Goal: Task Accomplishment & Management: Complete application form

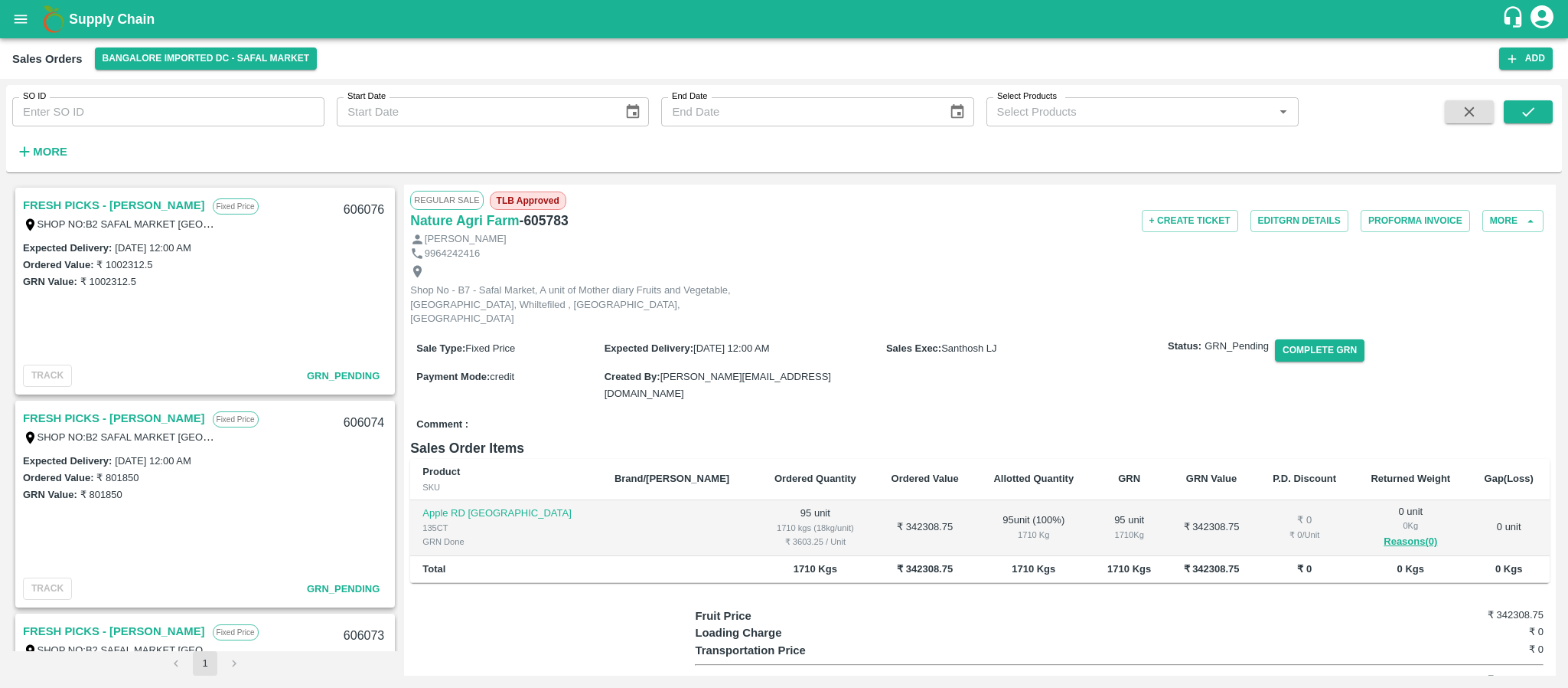
scroll to position [1682, 0]
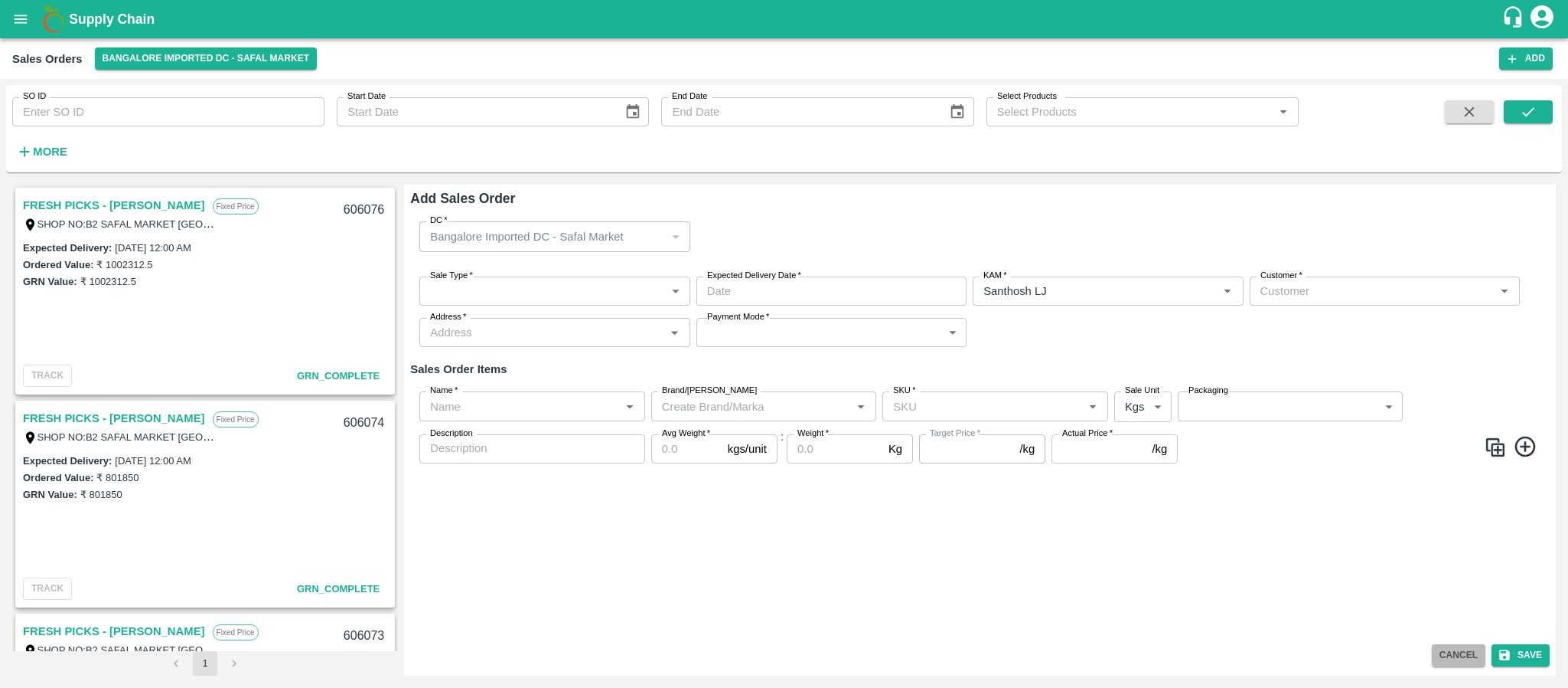
click at [1441, 650] on button "Cancel" at bounding box center [1459, 654] width 54 height 22
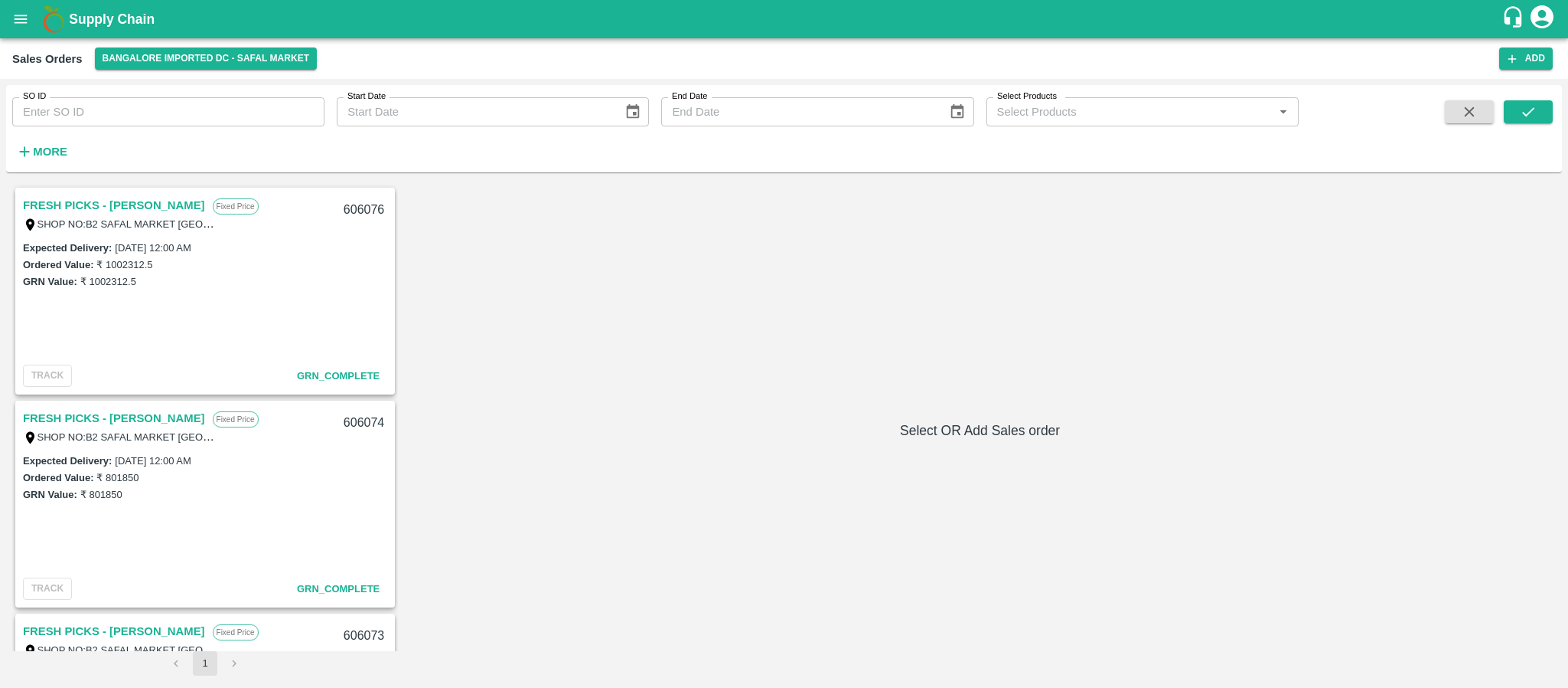
click at [1288, 292] on div "FRESH PICKS - KIRAN N Fixed Price SHOP NO:B2 SAFAL MARKET KHAZISONI VILLAGE HOS…" at bounding box center [784, 430] width 1544 height 491
click at [1517, 62] on icon "button" at bounding box center [1512, 59] width 14 height 14
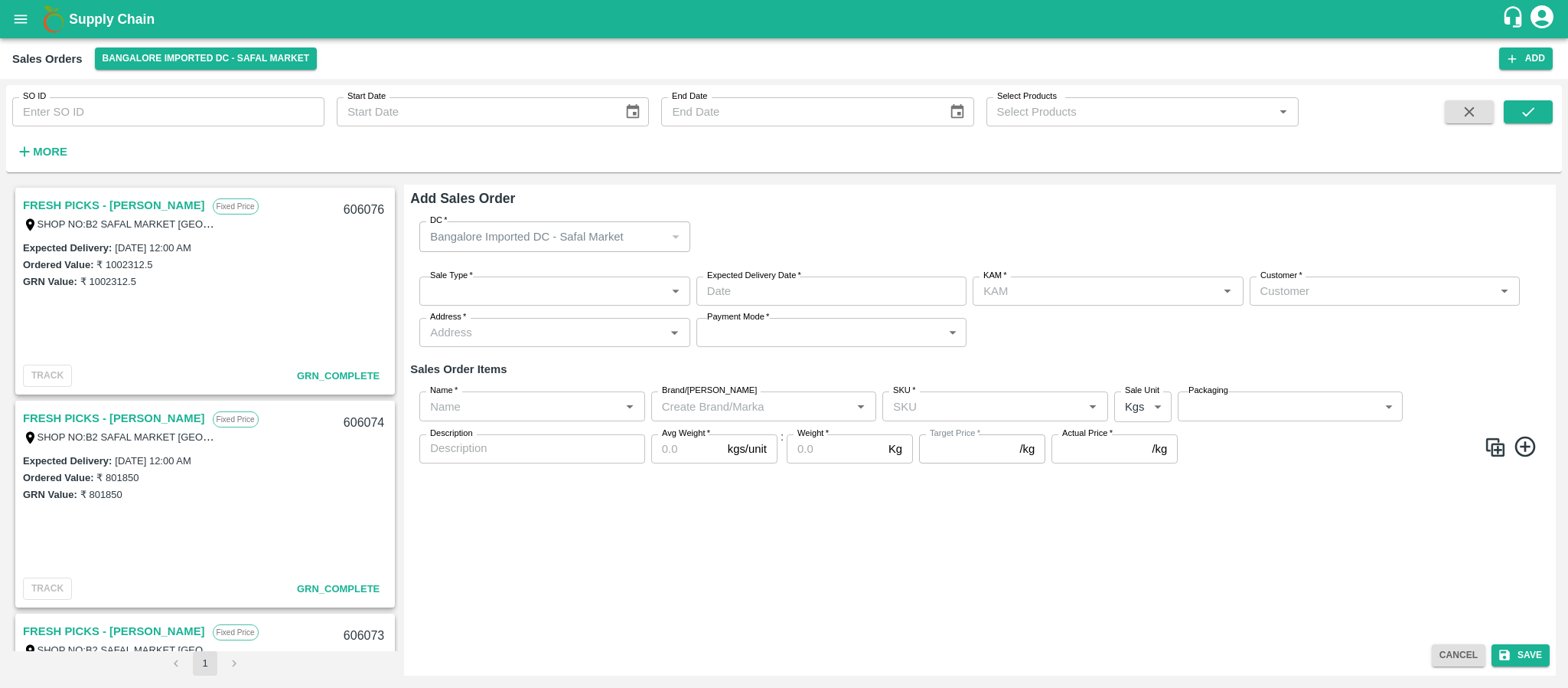
type input "Santhosh LJ"
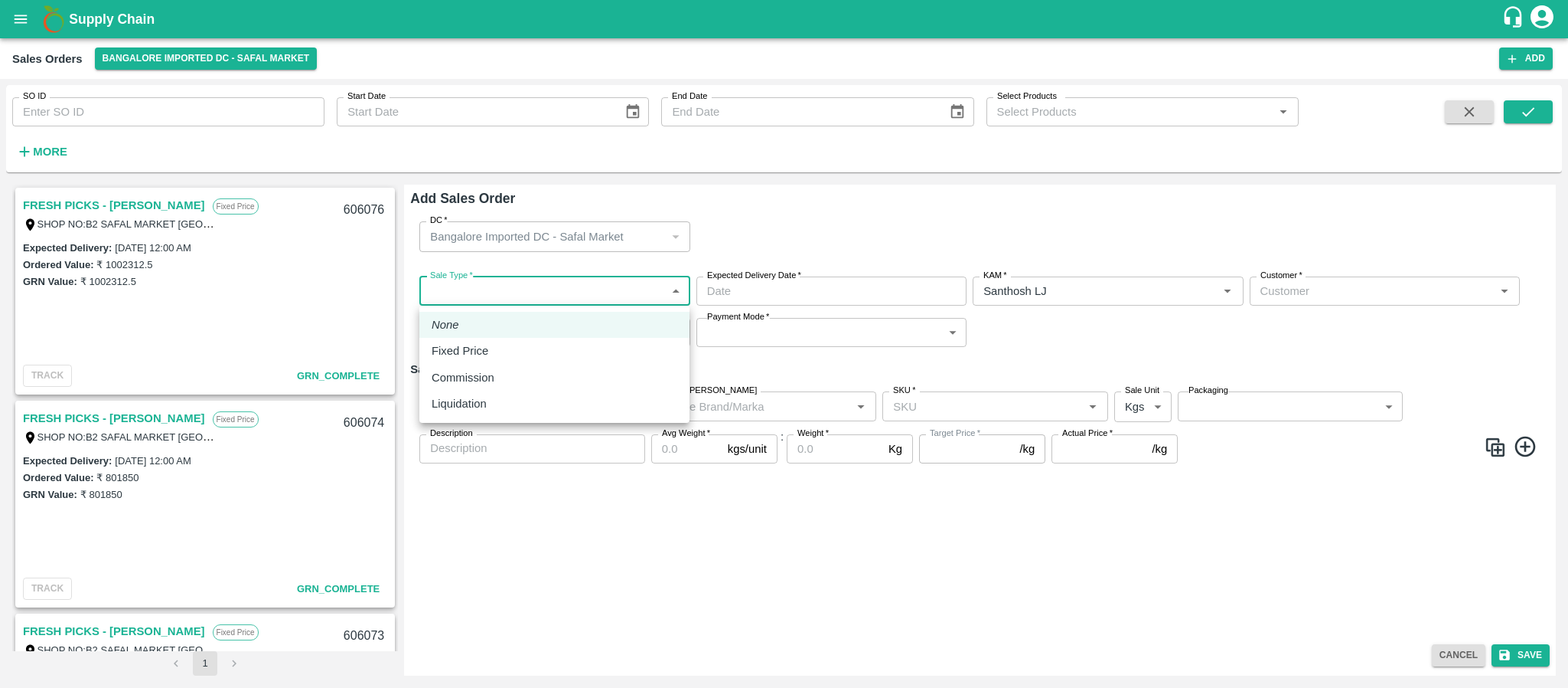
click at [603, 289] on body "Supply Chain Sales Orders Bangalore Imported DC - Safal Market Add SO ID SO ID …" at bounding box center [784, 344] width 1568 height 688
click at [515, 359] on div "Fixed Price" at bounding box center [555, 351] width 246 height 17
type input "1"
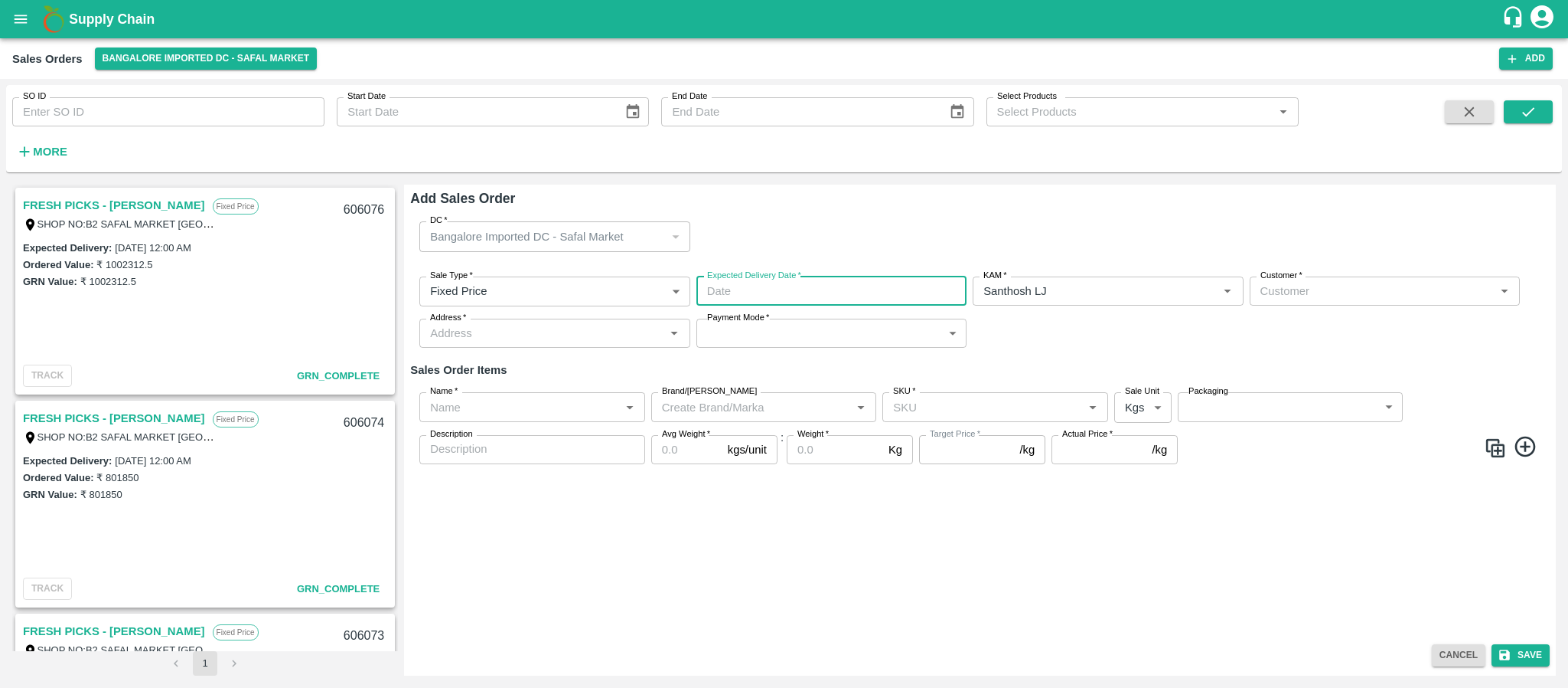
type input "DD/MM/YYYY hh:mm aa"
click at [788, 294] on input "DD/MM/YYYY hh:mm aa" at bounding box center [826, 291] width 260 height 29
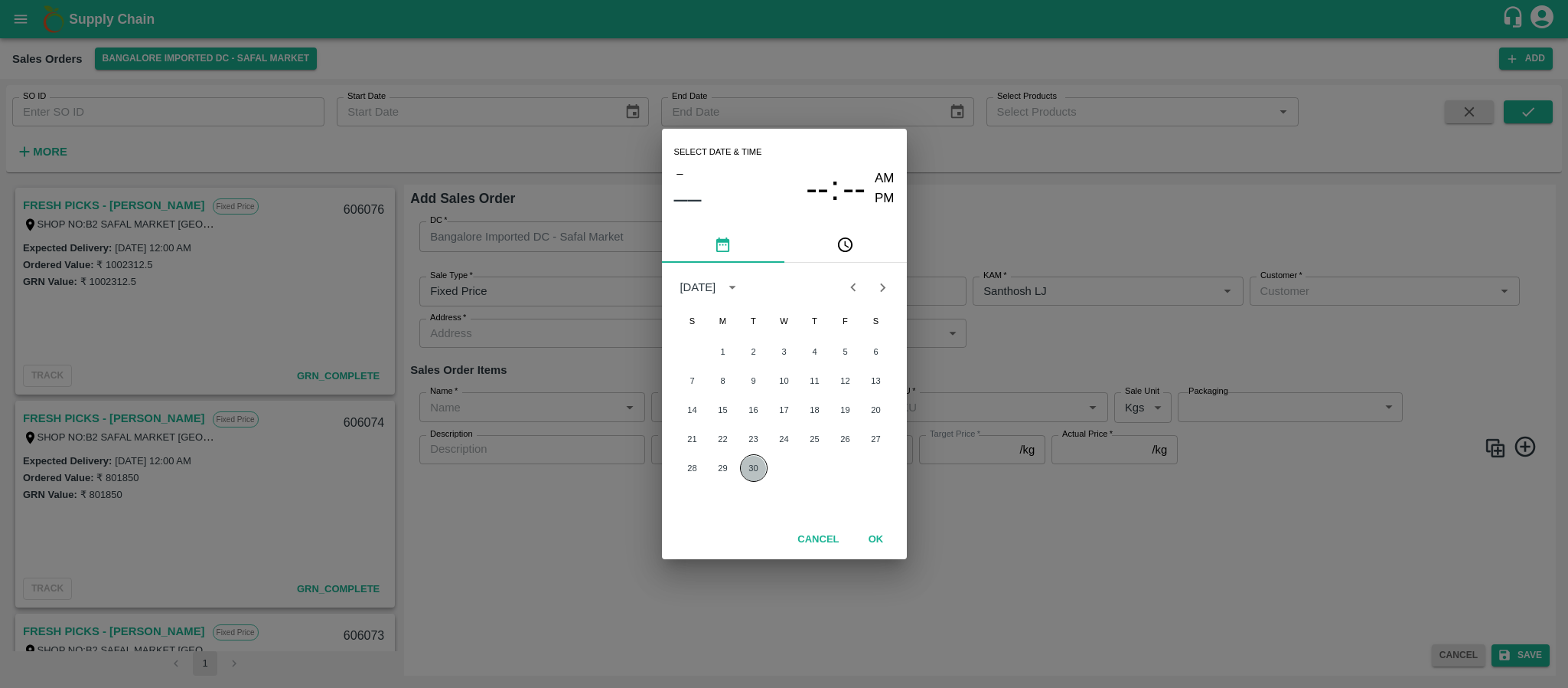
click at [745, 478] on button "30" at bounding box center [754, 468] width 28 height 28
type input "30/09/2025 12:00 AM"
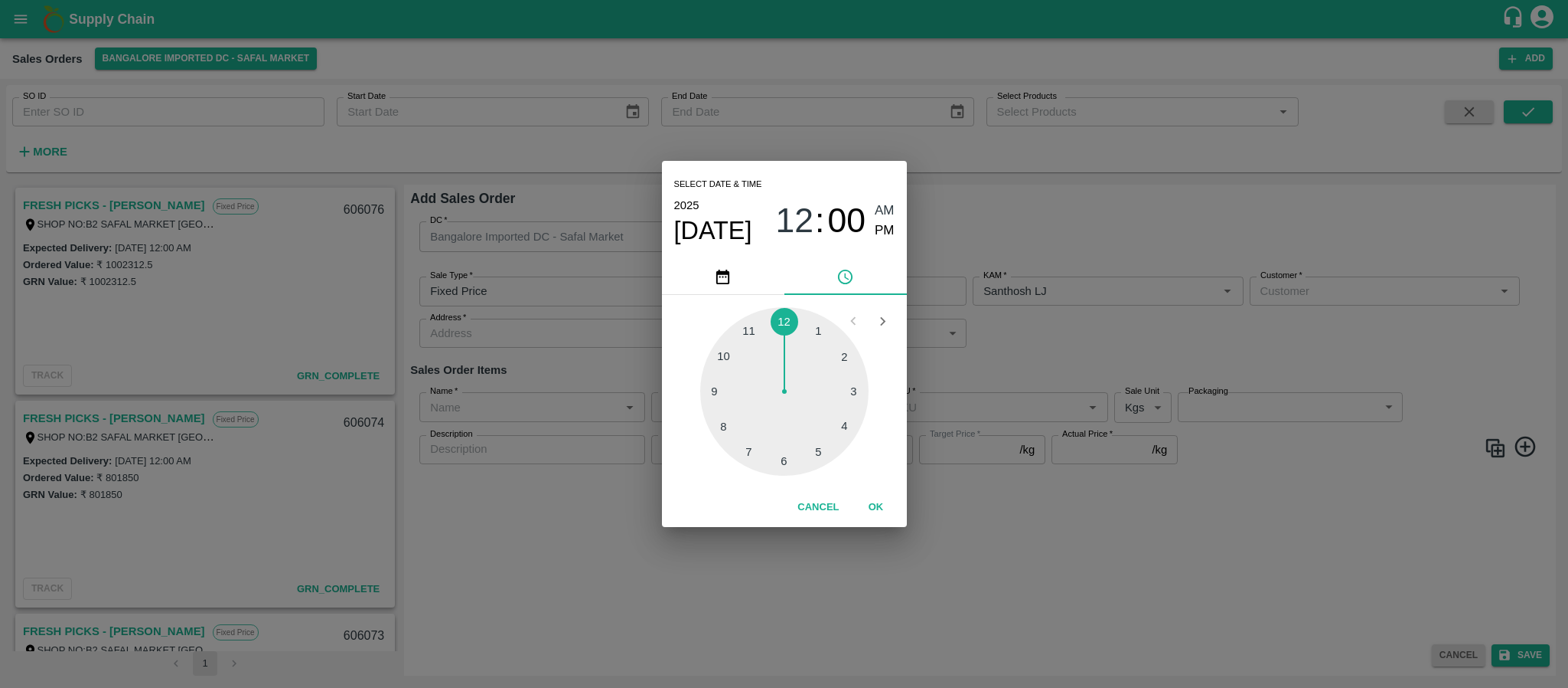
click at [1319, 290] on div "Select date & time 2025 Sep 30 12 : 00 AM PM 1 2 3 4 5 6 7 8 9 10 11 12 Cancel …" at bounding box center [784, 344] width 1568 height 688
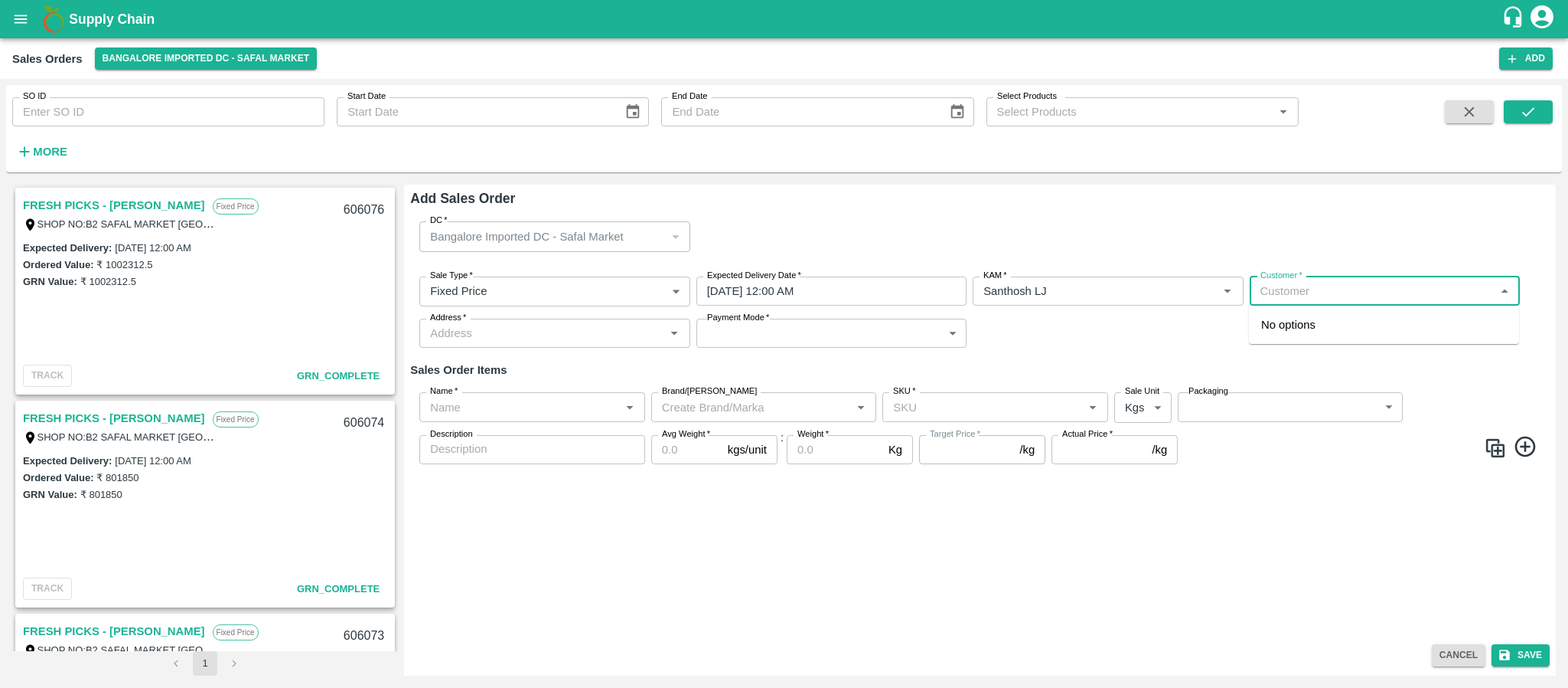
click at [1319, 290] on input "Customer   *" at bounding box center [1372, 291] width 236 height 20
click at [1323, 318] on p "MOHAMMED SAMIULLA AND SONS" at bounding box center [1339, 324] width 155 height 17
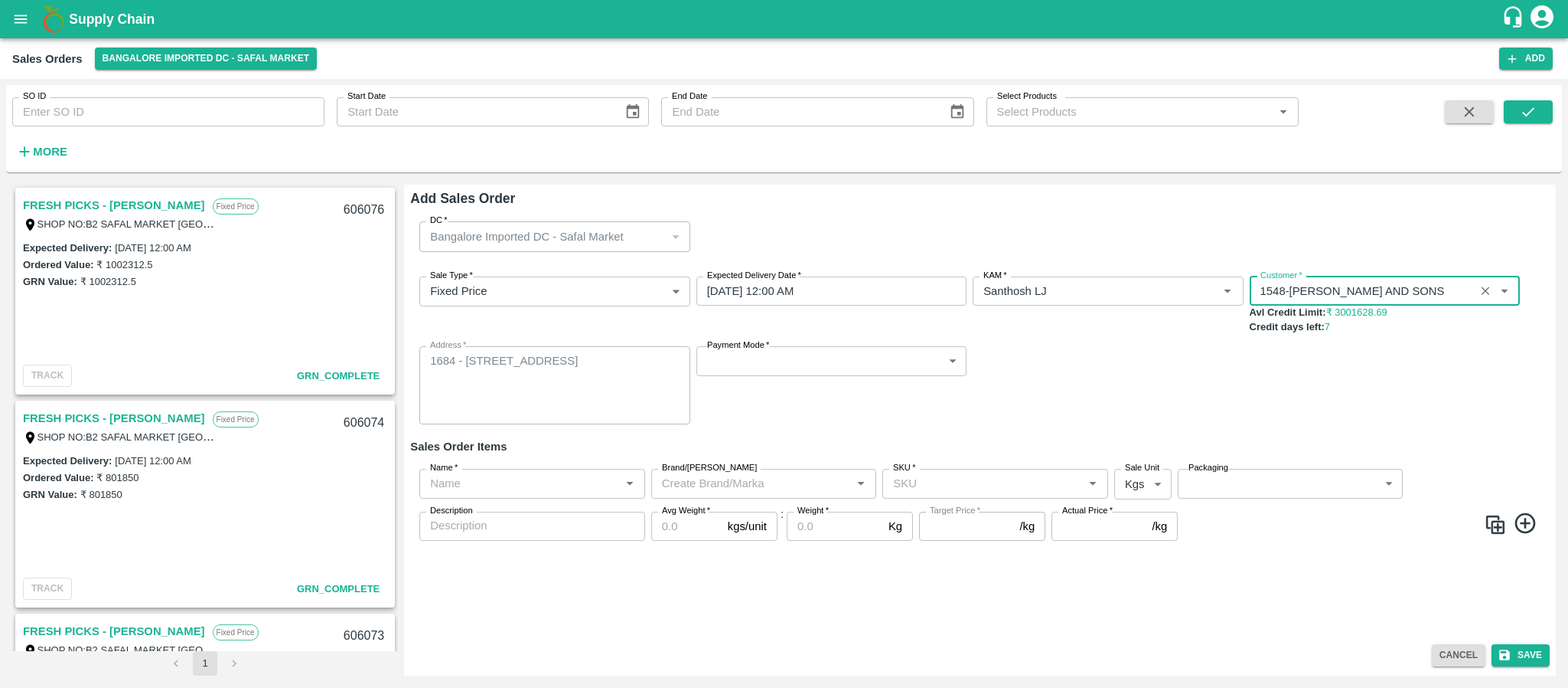
type input "1548-MOHAMMED SAMIULLA AND SONS"
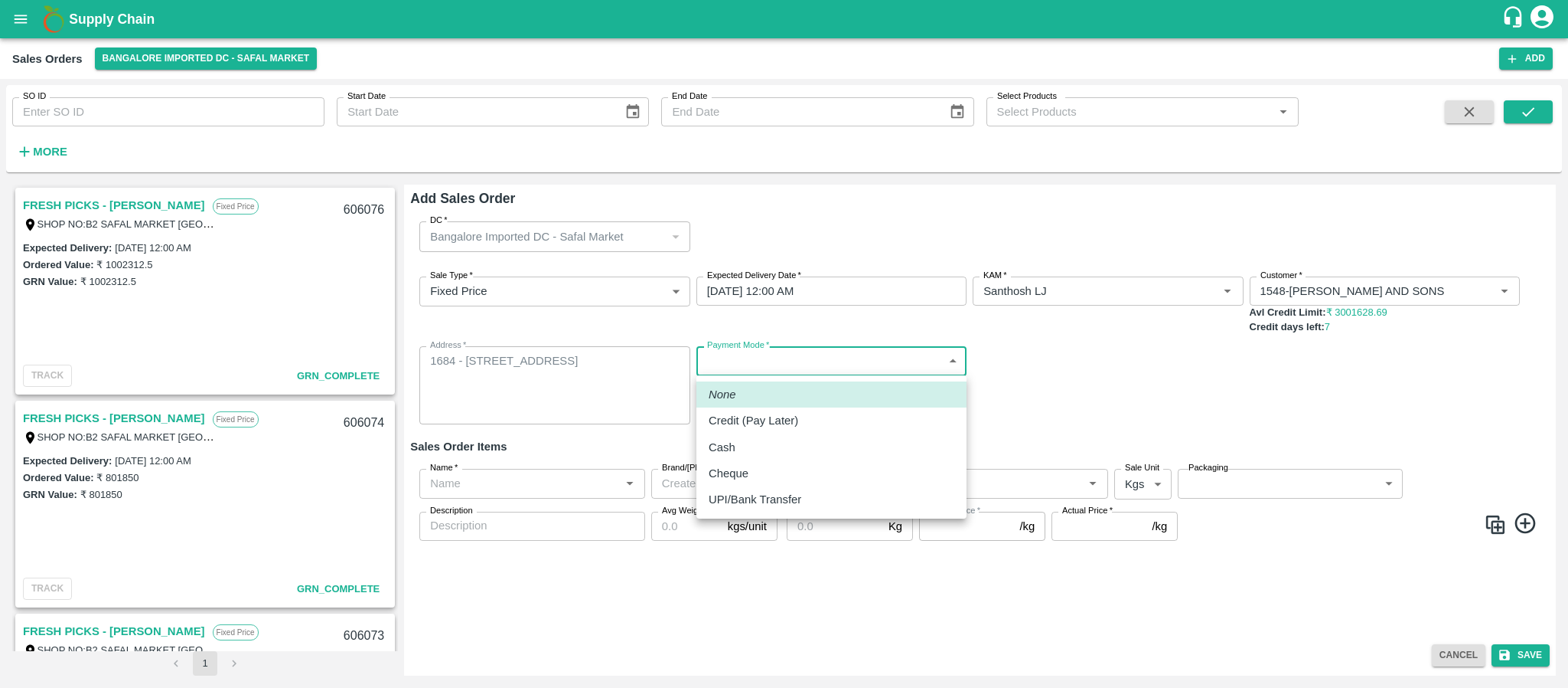
click at [923, 354] on body "Supply Chain Sales Orders Bangalore Imported DC - Safal Market Add SO ID SO ID …" at bounding box center [784, 344] width 1568 height 688
click at [1160, 394] on div at bounding box center [784, 344] width 1568 height 688
